Goal: Task Accomplishment & Management: Manage account settings

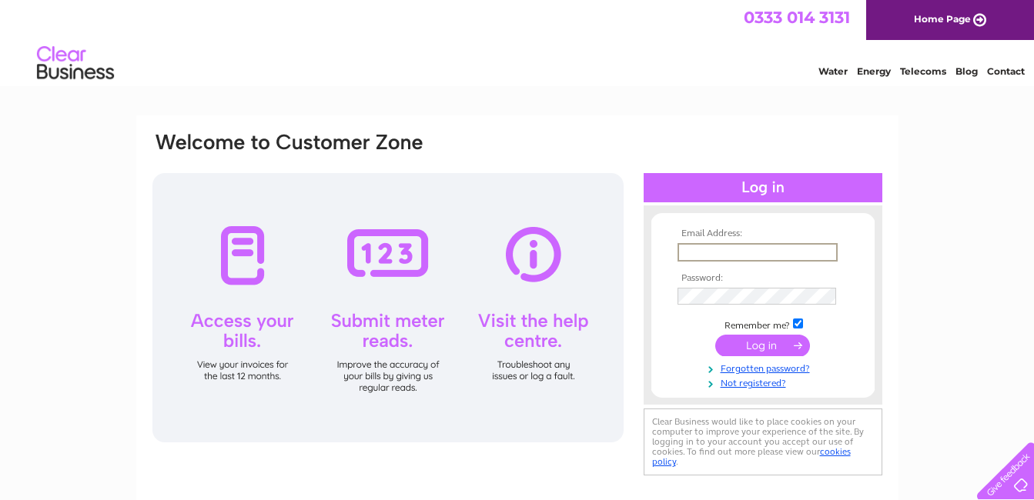
click at [752, 251] on input "text" at bounding box center [757, 252] width 160 height 18
type input "[EMAIL_ADDRESS][DOMAIN_NAME]"
click at [755, 373] on link "Forgotten password?" at bounding box center [764, 366] width 175 height 15
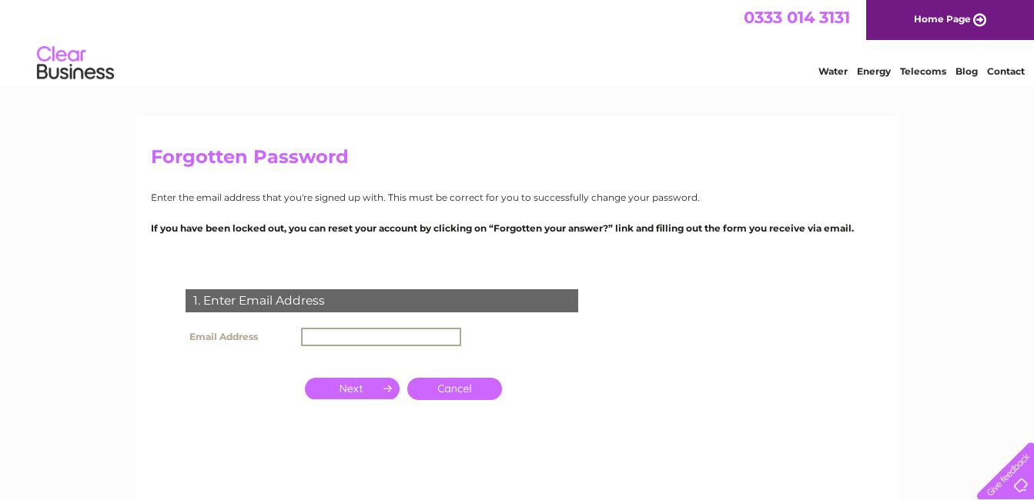
click at [342, 336] on input "text" at bounding box center [381, 337] width 160 height 18
type input "[EMAIL_ADDRESS][DOMAIN_NAME]"
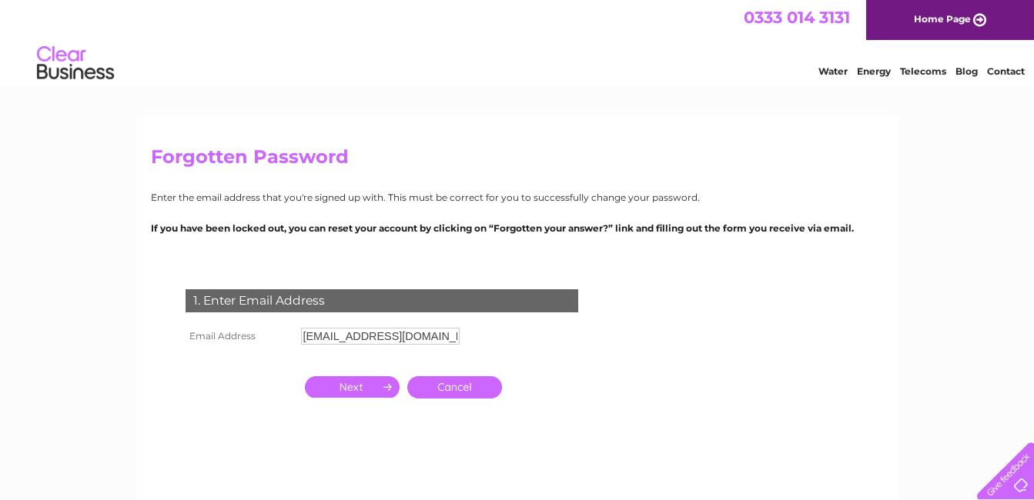
click at [371, 393] on input "button" at bounding box center [352, 387] width 95 height 22
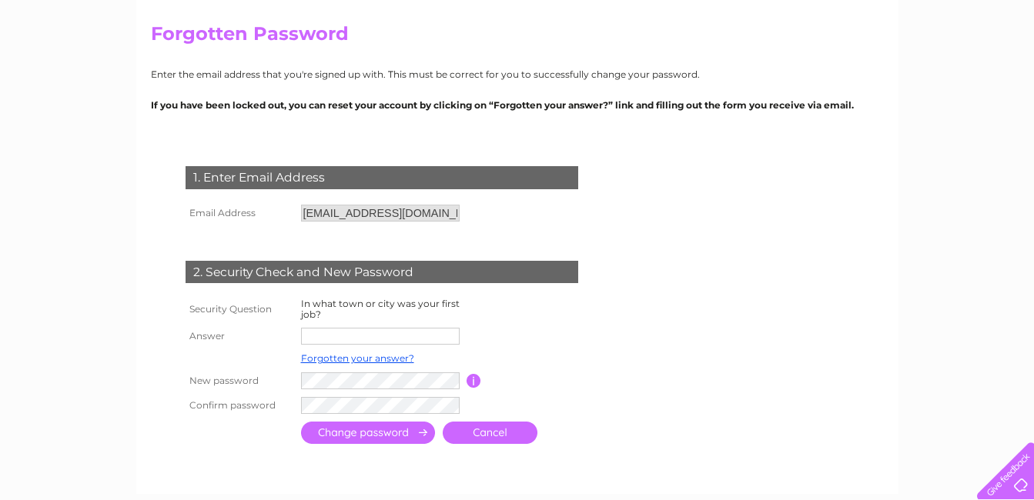
scroll to position [154, 0]
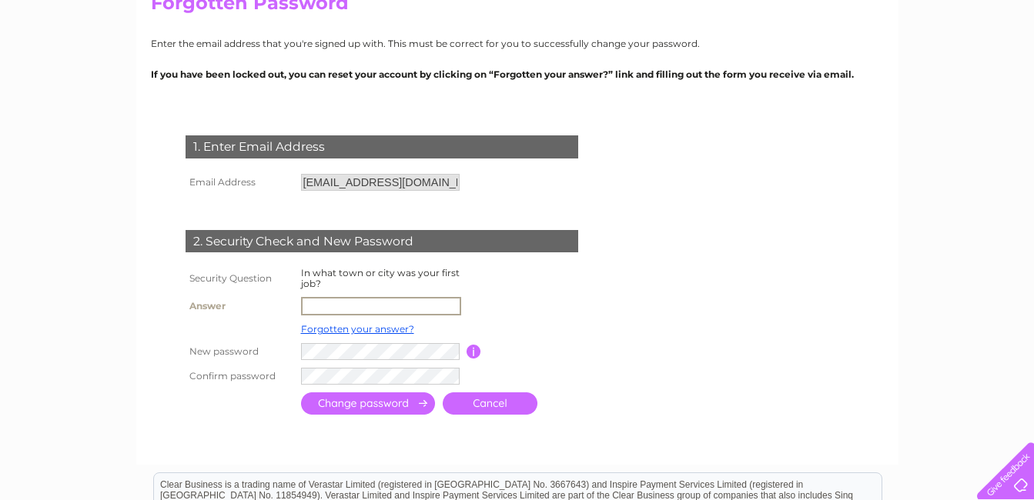
click at [404, 305] on input "text" at bounding box center [381, 306] width 160 height 18
type input "clovelly"
click at [393, 404] on input "submit" at bounding box center [368, 404] width 134 height 22
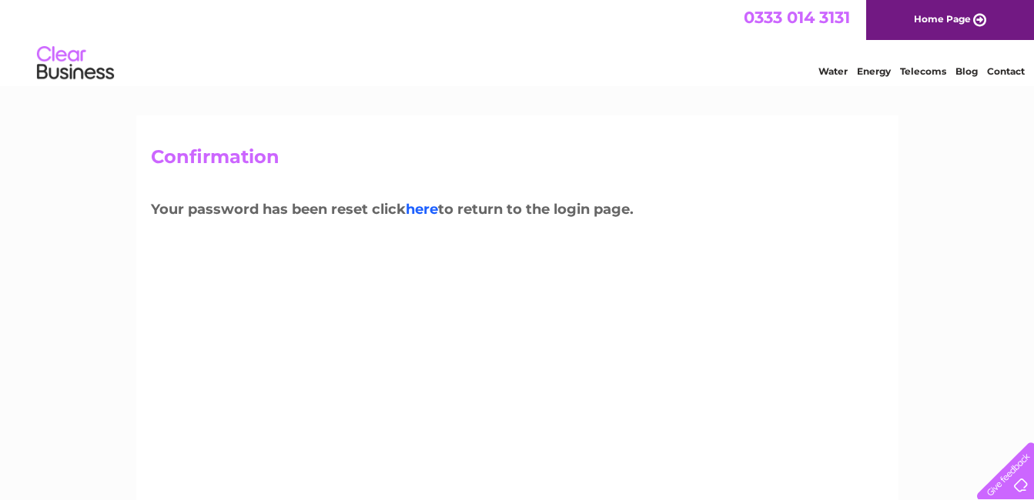
click at [431, 212] on link "here" at bounding box center [422, 209] width 32 height 17
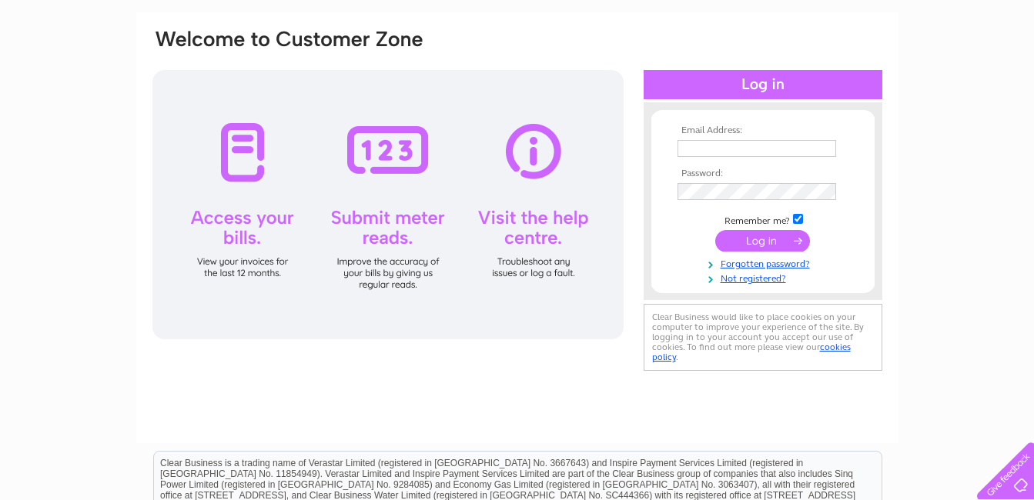
scroll to position [82, 0]
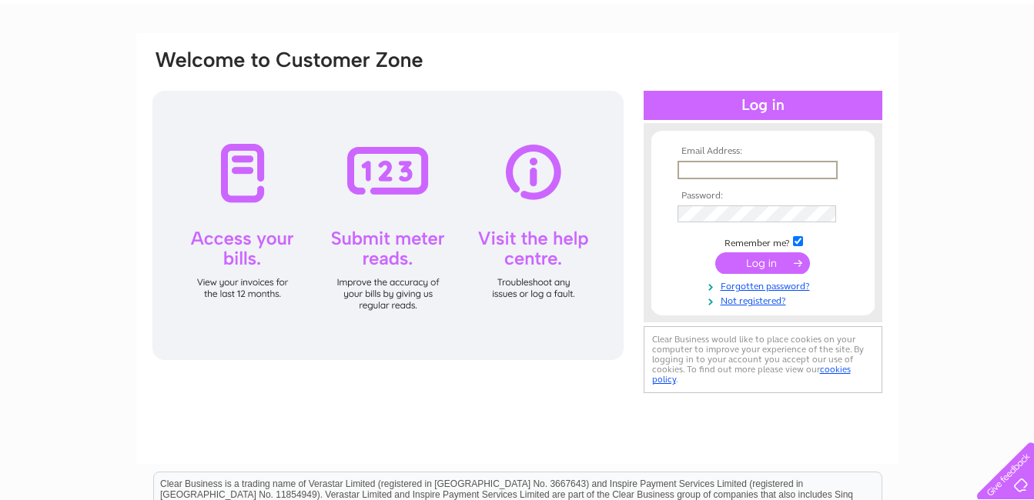
click at [699, 165] on input "text" at bounding box center [757, 170] width 160 height 18
type input "[EMAIL_ADDRESS][DOMAIN_NAME]"
click at [787, 265] on input "submit" at bounding box center [762, 263] width 95 height 22
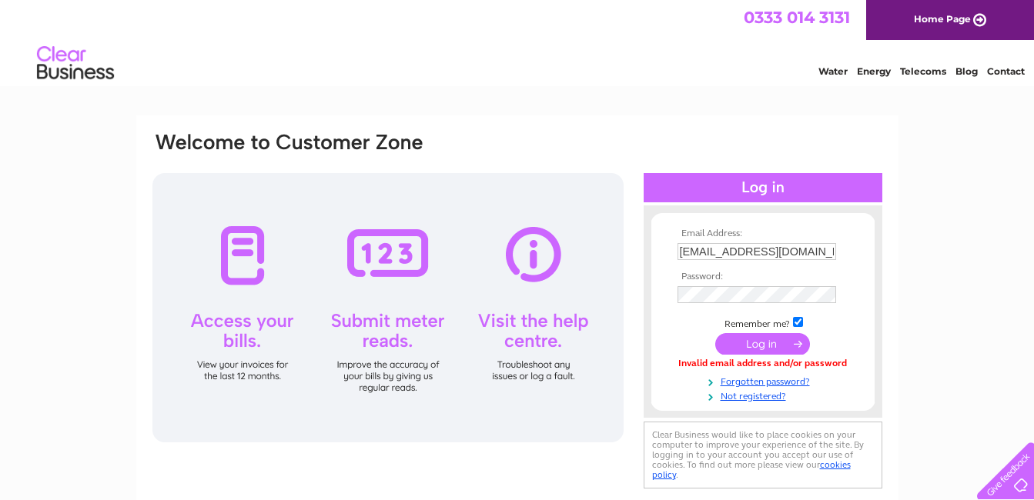
click at [783, 343] on input "submit" at bounding box center [762, 344] width 95 height 22
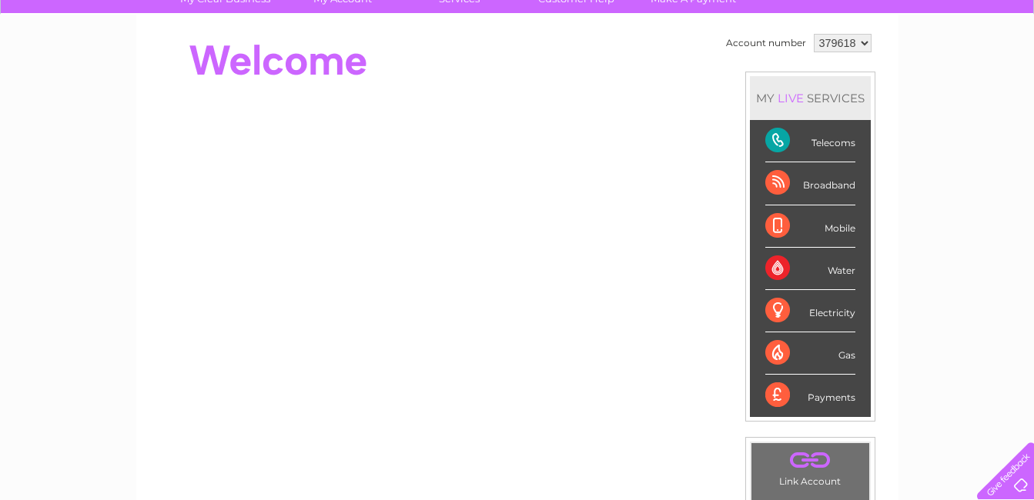
scroll to position [110, 0]
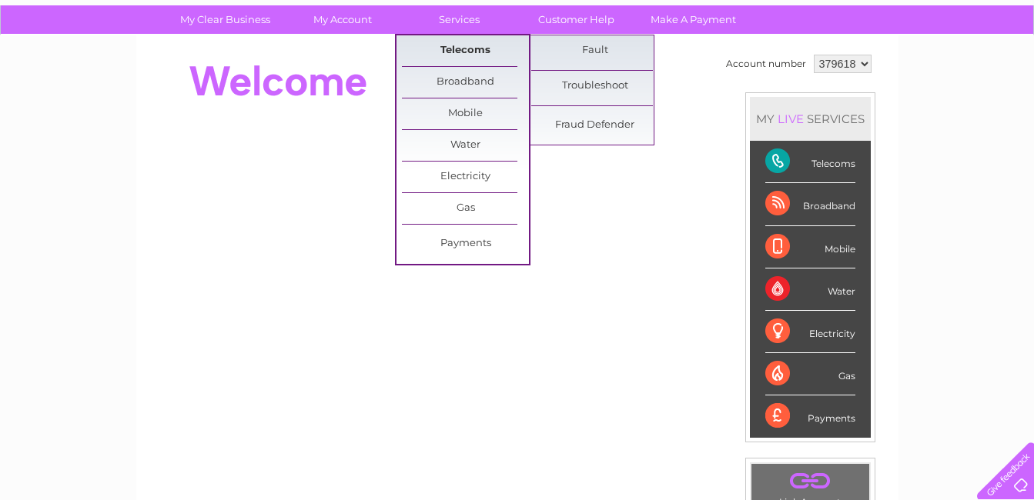
click at [466, 58] on link "Telecoms" at bounding box center [465, 50] width 127 height 31
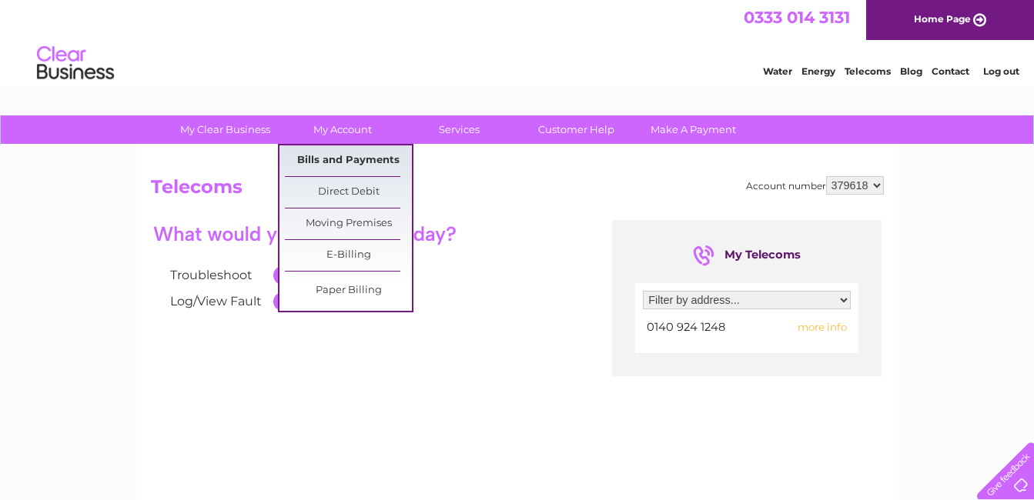
click at [349, 164] on link "Bills and Payments" at bounding box center [348, 160] width 127 height 31
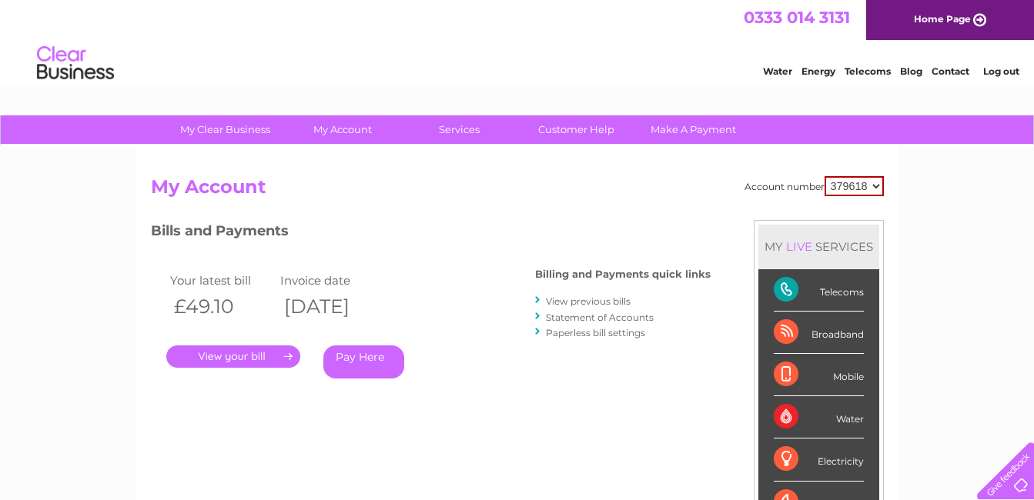
click at [585, 335] on link "Paperless bill settings" at bounding box center [595, 333] width 99 height 12
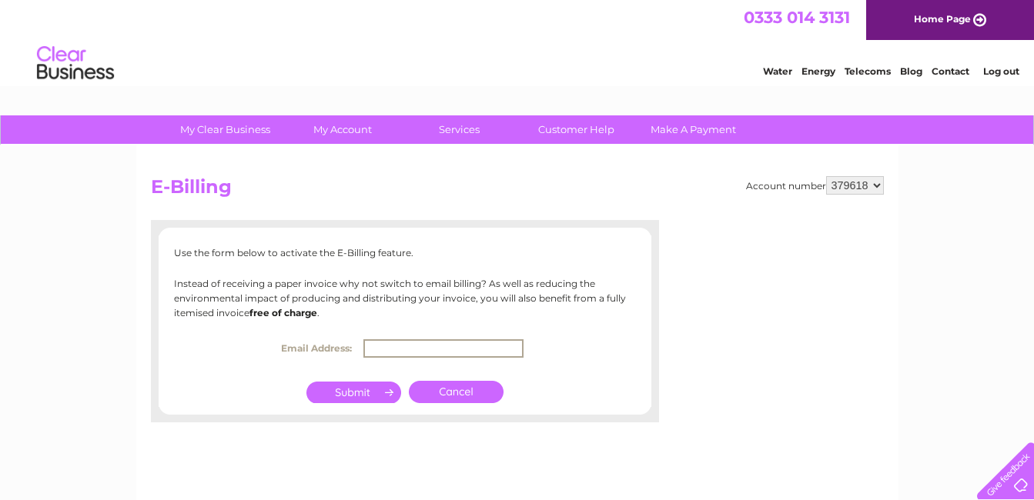
click at [396, 348] on input "text" at bounding box center [443, 348] width 160 height 18
type input "heather.alford1979@gmail.com"
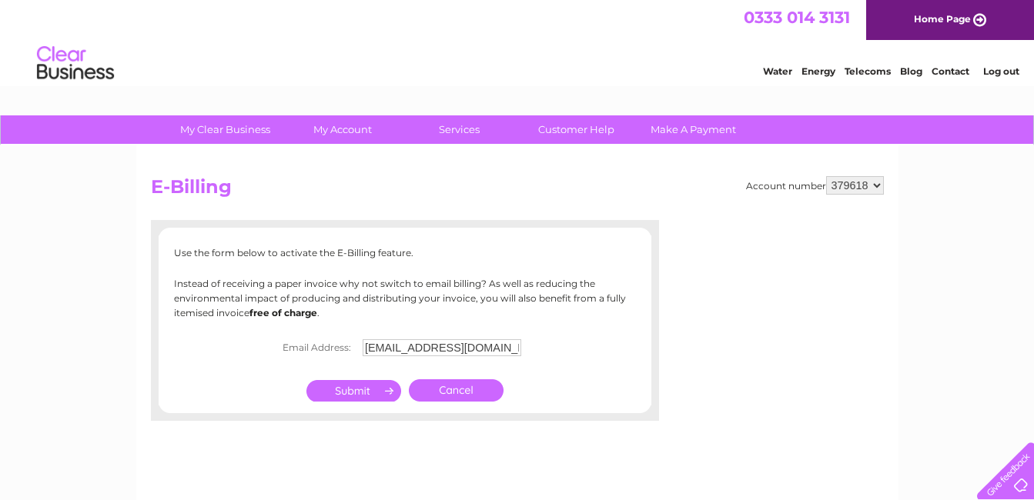
click at [384, 393] on input "submit" at bounding box center [353, 391] width 95 height 22
